Goal: Task Accomplishment & Management: Manage account settings

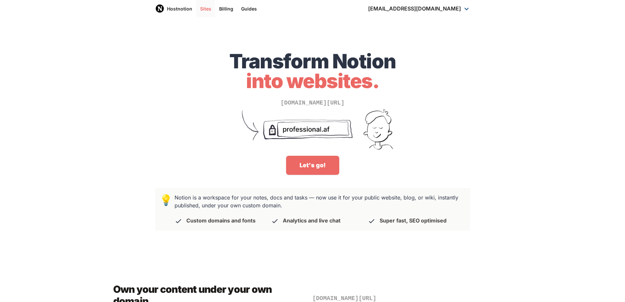
click at [208, 10] on link "Sites" at bounding box center [205, 8] width 19 height 17
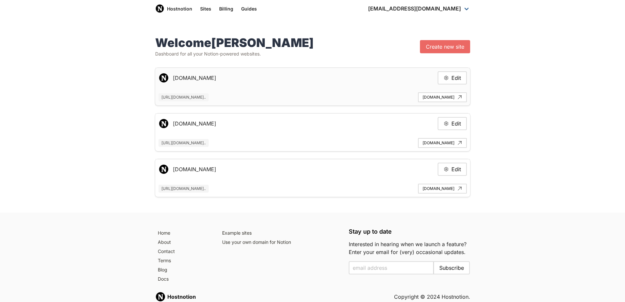
click at [209, 97] on span "[URL][DOMAIN_NAME].." at bounding box center [184, 97] width 50 height 8
copy span "[URL][DOMAIN_NAME].."
click at [455, 78] on button "Edit" at bounding box center [452, 77] width 29 height 13
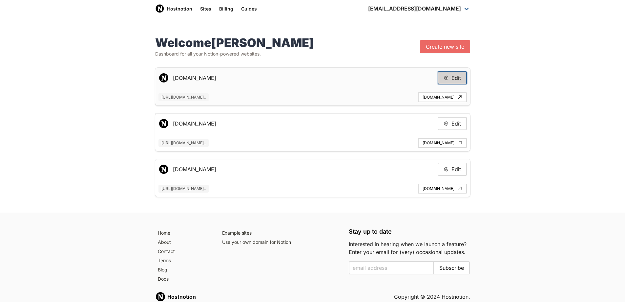
type input "[DOMAIN_NAME]"
type input "[URL][DOMAIN_NAME]"
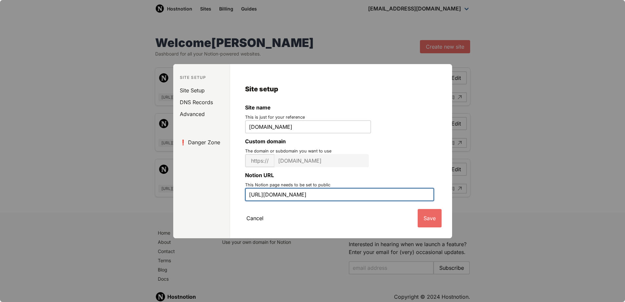
click at [348, 195] on input "[URL][DOMAIN_NAME]" at bounding box center [339, 194] width 189 height 13
click at [378, 193] on input "[URL][DOMAIN_NAME]" at bounding box center [339, 194] width 189 height 13
